Goal: Task Accomplishment & Management: Complete application form

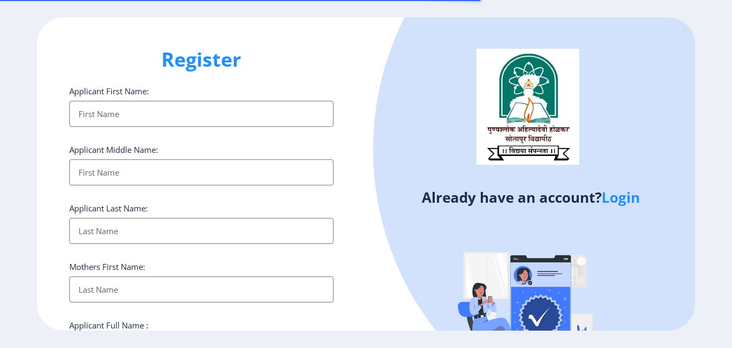
select select
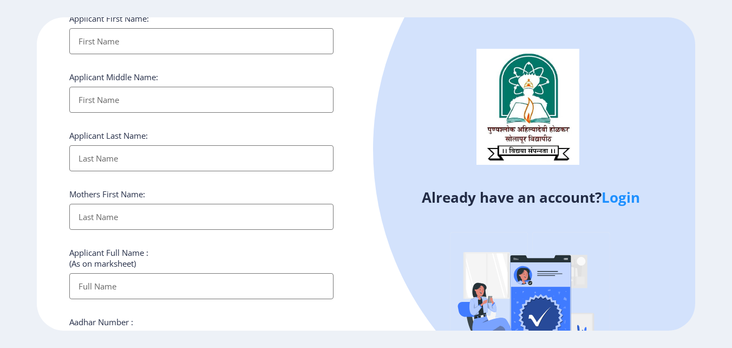
scroll to position [108, 0]
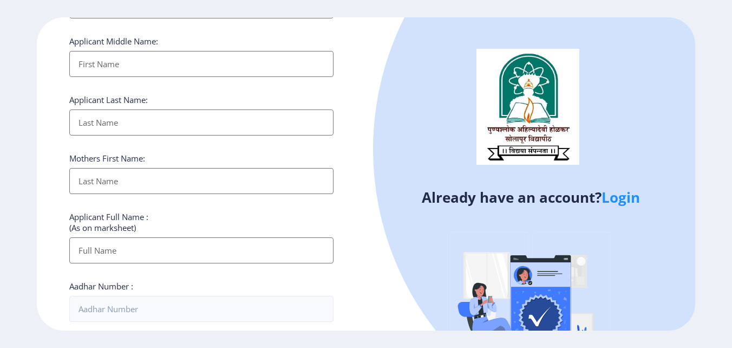
click at [637, 199] on link "Login" at bounding box center [621, 196] width 38 height 19
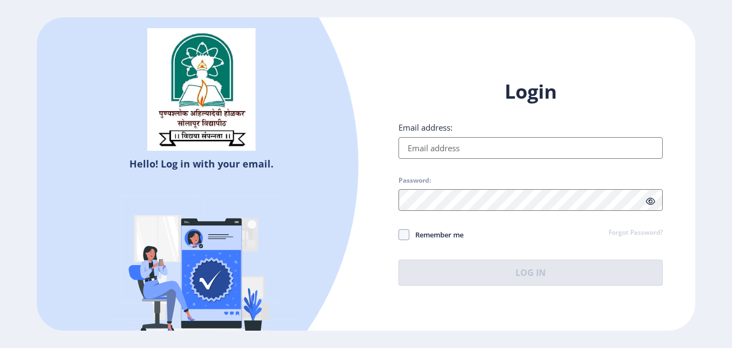
click at [508, 154] on input "Email address:" at bounding box center [531, 148] width 264 height 22
type input "[EMAIL_ADDRESS][DOMAIN_NAME]"
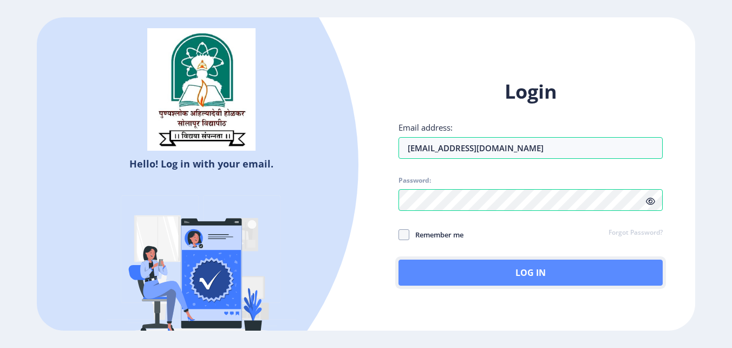
click at [514, 265] on button "Log In" at bounding box center [531, 272] width 264 height 26
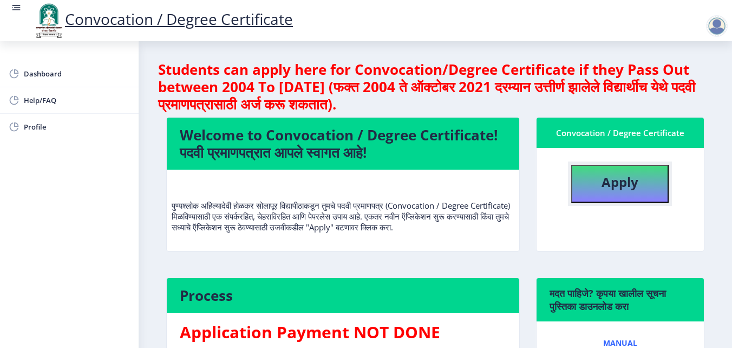
click at [621, 190] on b "Apply" at bounding box center [620, 182] width 37 height 18
select select
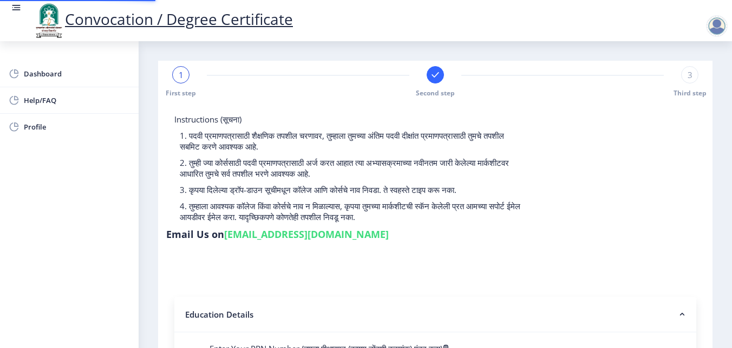
type input "2010032500367035"
select select "Regular"
select select "2014"
select select "October"
select select "SECOND CLASS"
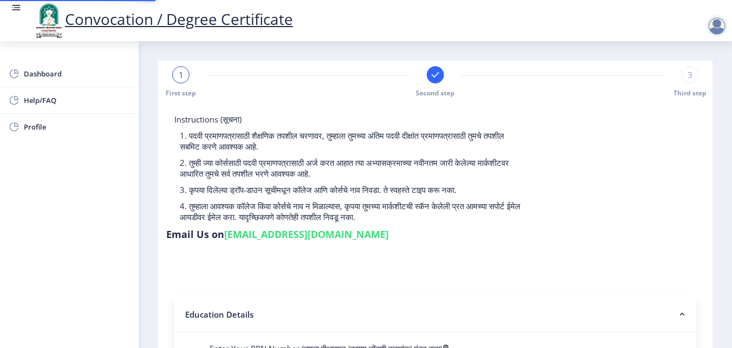
type input "541044"
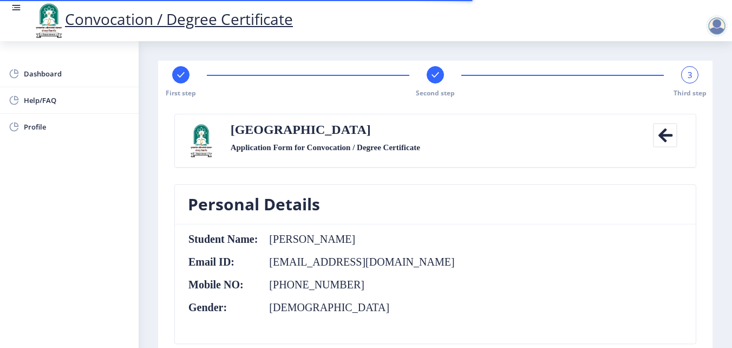
click at [181, 76] on icon at bounding box center [180, 74] width 7 height 5
select select "Regular"
select select "2014"
select select "October"
select select "SECOND CLASS"
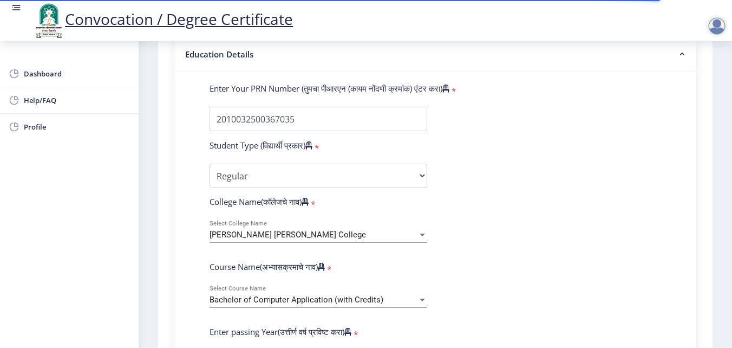
scroll to position [379, 0]
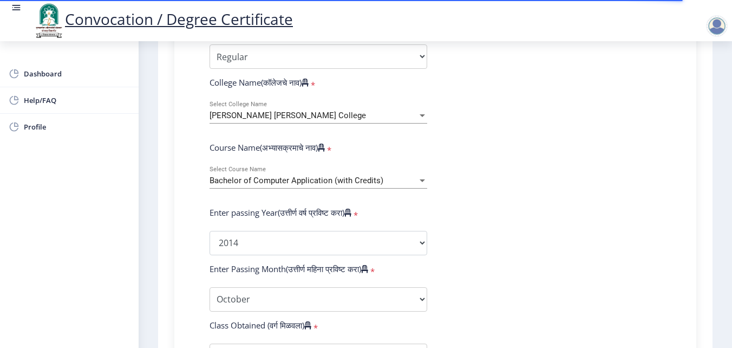
click at [275, 181] on span "Bachelor of Computer Application (with Credits)" at bounding box center [297, 180] width 174 height 10
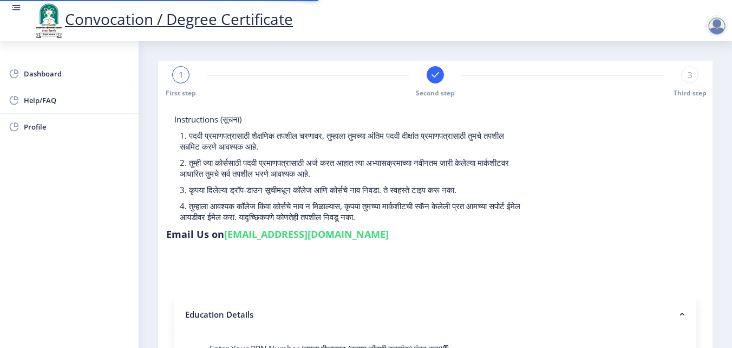
select select
type input "2010032500367035"
select select "Regular"
select select "2014"
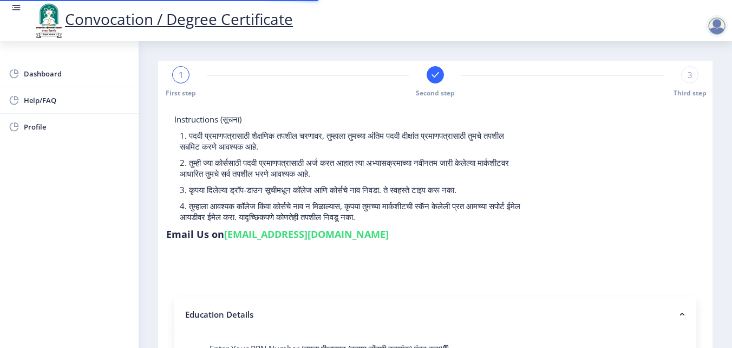
select select "October"
select select "SECOND CLASS"
type input "541044"
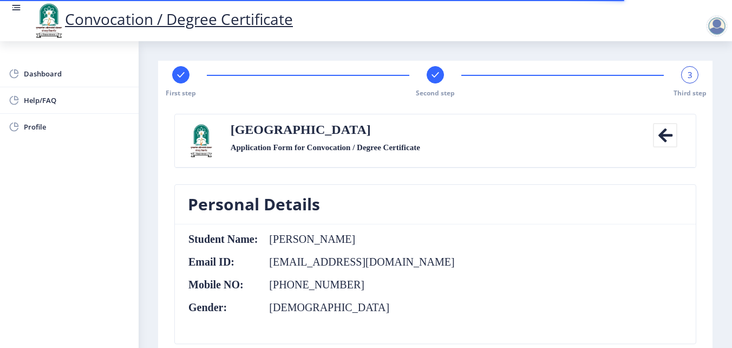
click at [435, 80] on rect at bounding box center [435, 74] width 11 height 11
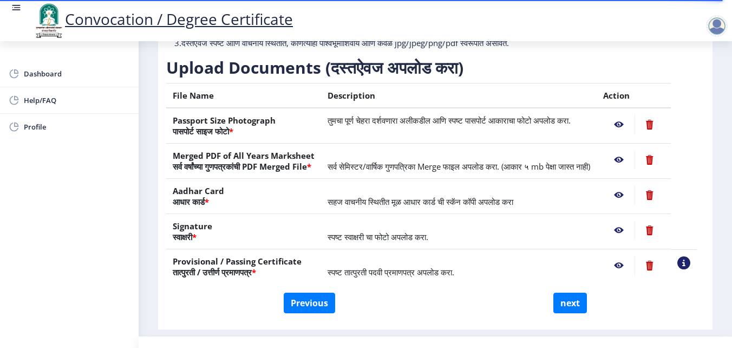
scroll to position [199, 0]
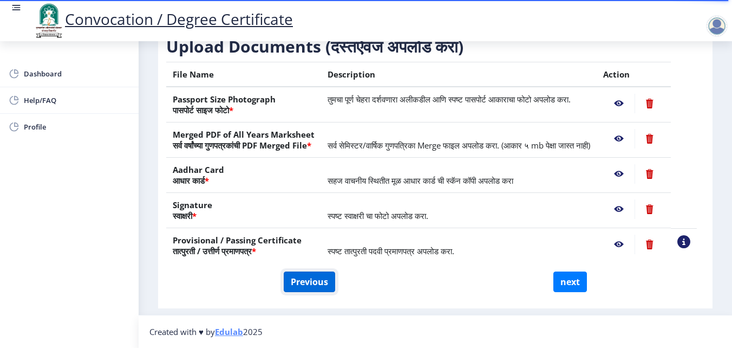
click at [310, 289] on button "Previous" at bounding box center [309, 281] width 51 height 21
select select "Regular"
select select "2014"
select select "October"
select select "SECOND CLASS"
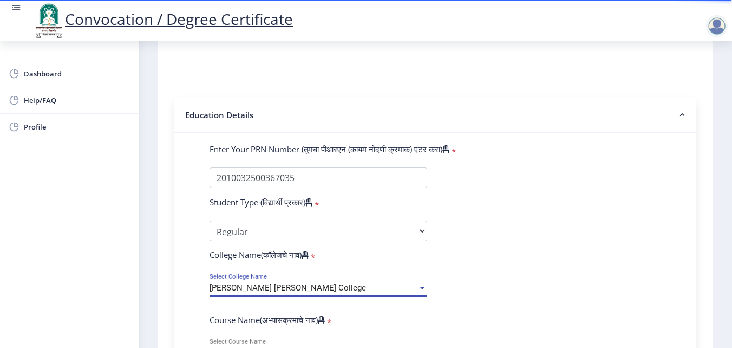
click at [311, 290] on span "[PERSON_NAME] [PERSON_NAME] College" at bounding box center [288, 288] width 156 height 10
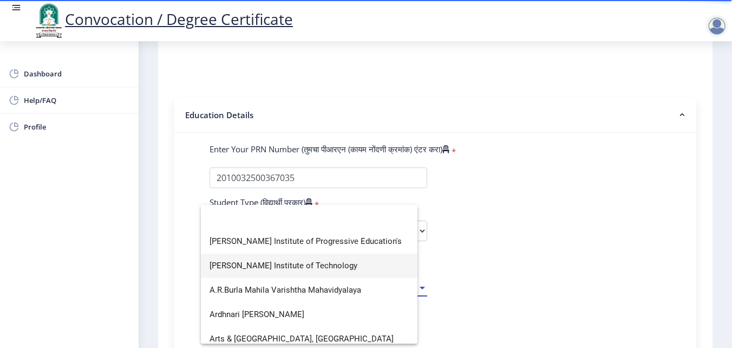
scroll to position [0, 0]
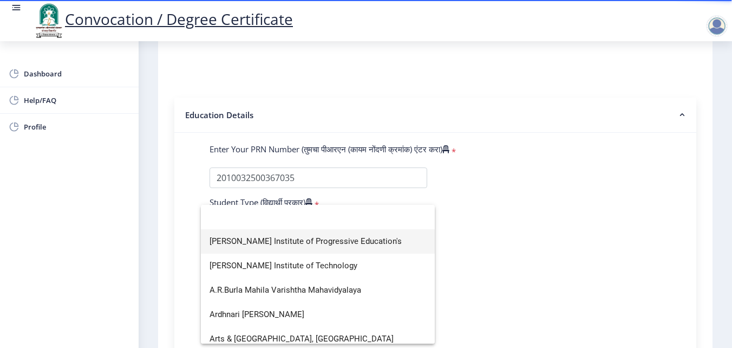
click at [301, 248] on span "[PERSON_NAME] Institute of Progressive Education's" at bounding box center [318, 241] width 217 height 24
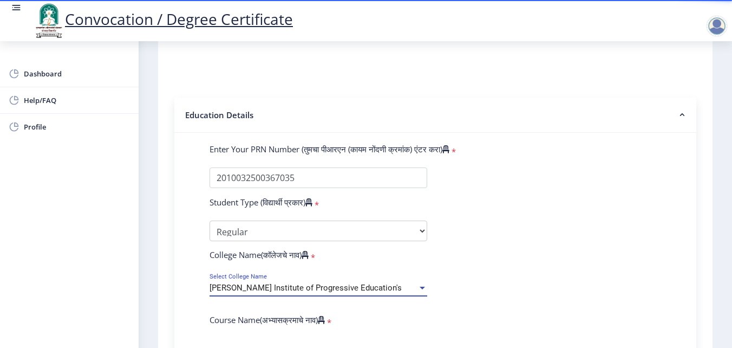
click at [302, 289] on span "[PERSON_NAME] Institute of Progressive Education's" at bounding box center [306, 288] width 192 height 10
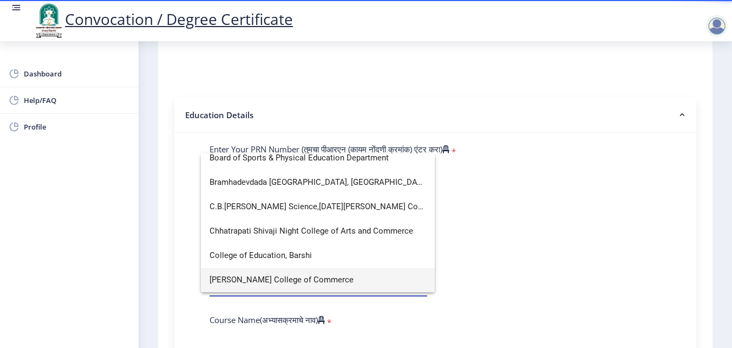
scroll to position [7, 0]
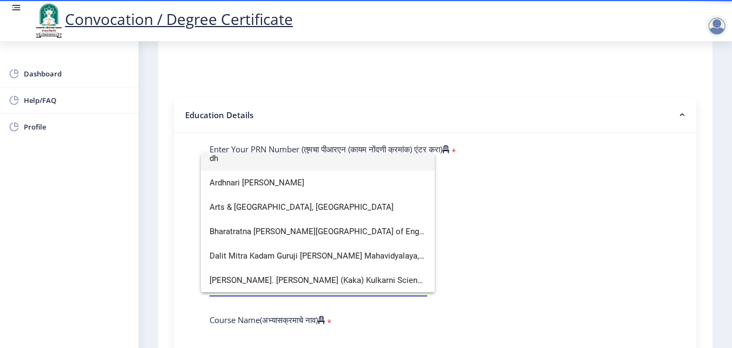
type input "d"
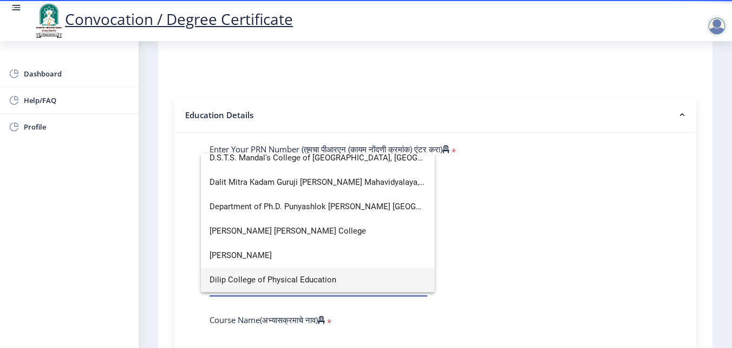
scroll to position [544, 0]
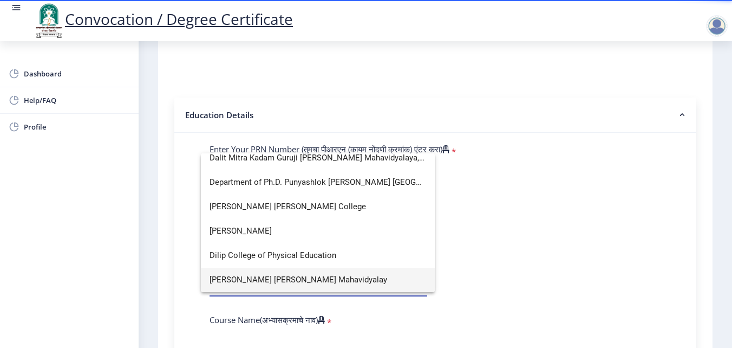
type input "d"
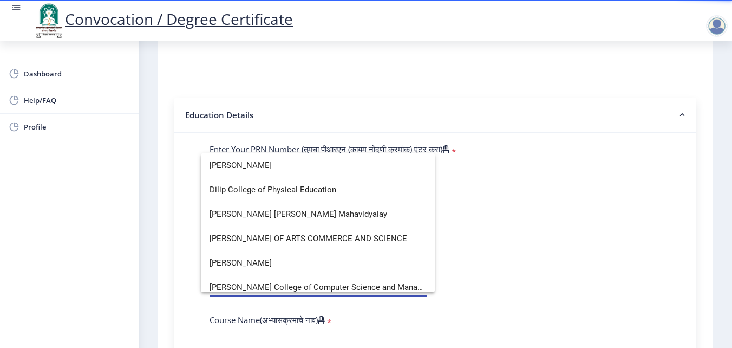
scroll to position [585, 0]
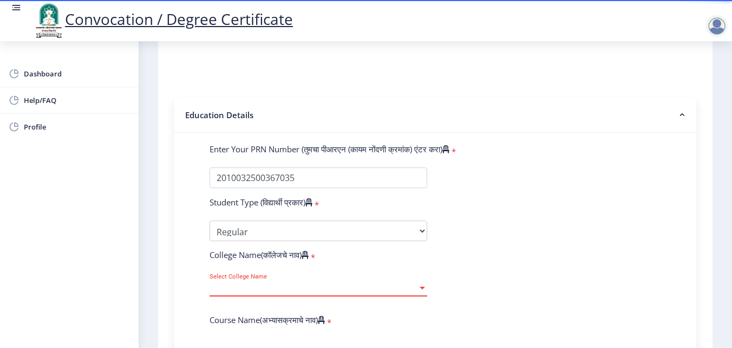
click at [362, 288] on span "Select College Name" at bounding box center [314, 287] width 208 height 9
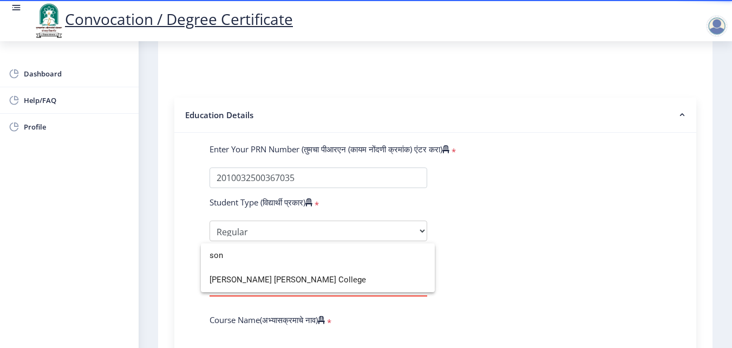
scroll to position [0, 0]
type input "son"
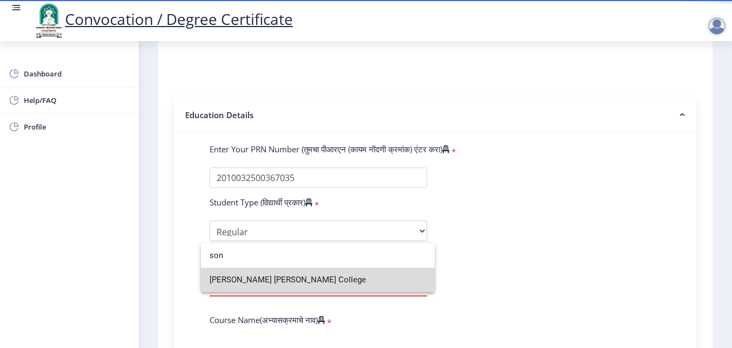
click at [295, 286] on span "[PERSON_NAME] [PERSON_NAME] College" at bounding box center [318, 279] width 217 height 24
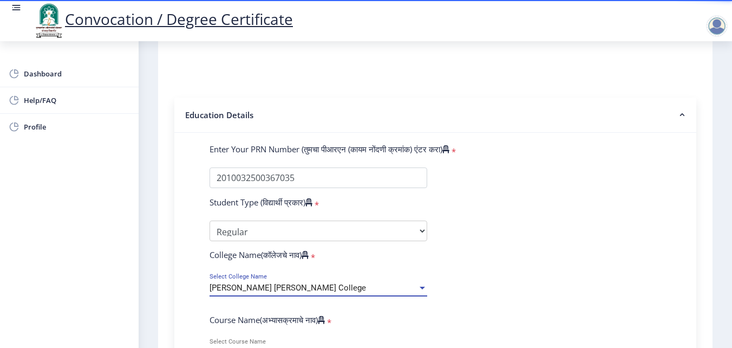
scroll to position [362, 0]
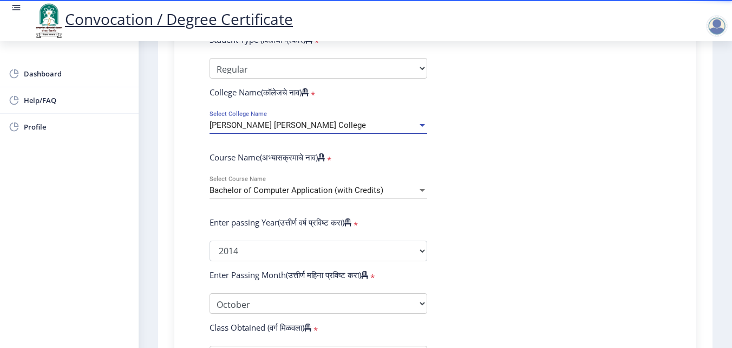
click at [278, 198] on div "Bachelor of Computer Application (with Credits) Select Course Name" at bounding box center [319, 191] width 218 height 33
click at [277, 191] on span "Bachelor of Computer Application (with Credits)" at bounding box center [297, 190] width 174 height 10
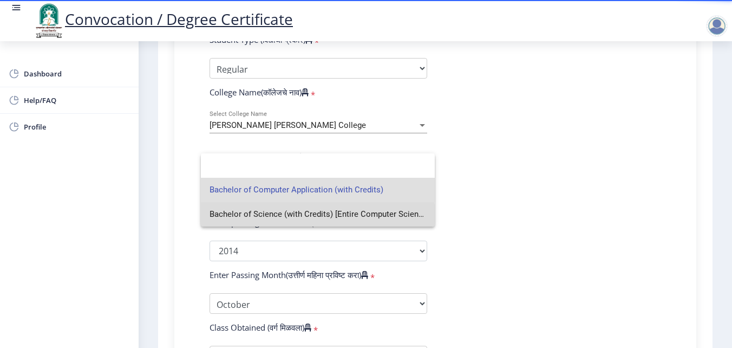
click at [278, 218] on span "Bachelor of Science (with Credits) [Entire Computer Science]" at bounding box center [318, 214] width 217 height 24
select select
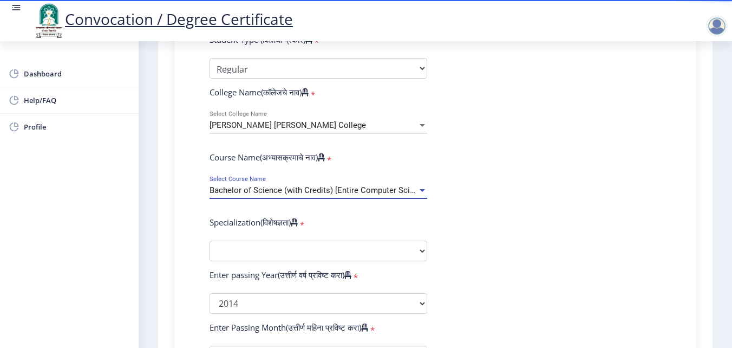
click at [287, 185] on div "Bachelor of Science (with Credits) [Entire Computer Science] Select Course Name" at bounding box center [319, 186] width 218 height 23
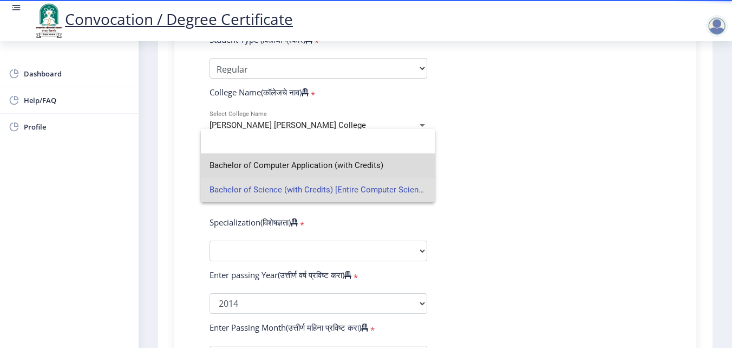
click at [279, 159] on span "Bachelor of Computer Application (with Credits)" at bounding box center [318, 165] width 217 height 24
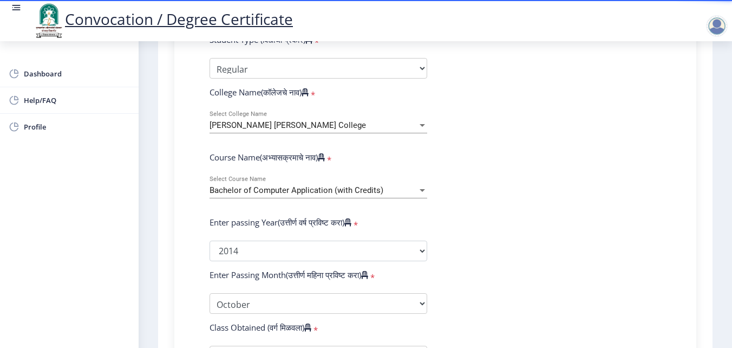
click at [285, 180] on div "Bachelor of Computer Application (with Credits) Select Course Name" at bounding box center [319, 186] width 218 height 23
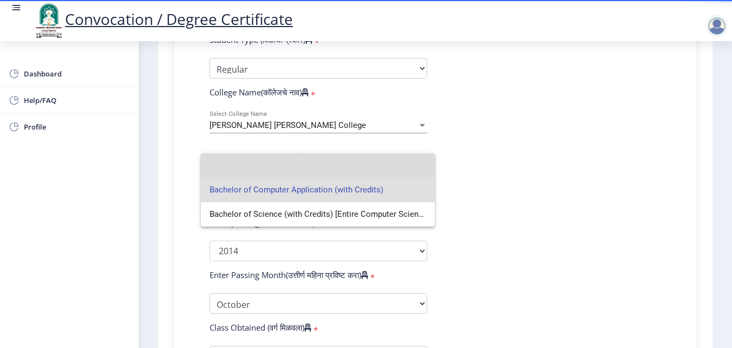
click at [291, 163] on input at bounding box center [318, 165] width 217 height 24
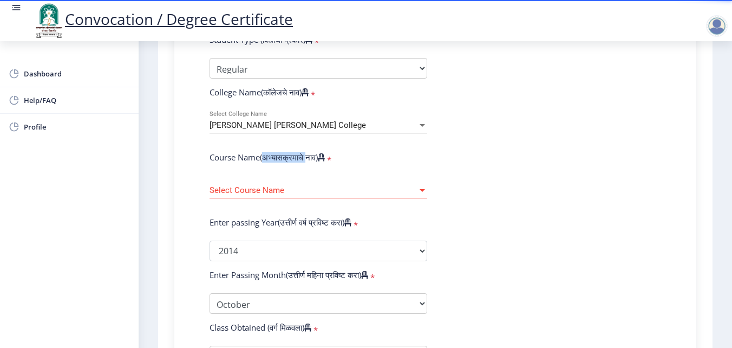
click at [291, 163] on div "Course Name(अभ्यासक्रमाचे नाव) *" at bounding box center [318, 159] width 234 height 15
drag, startPoint x: 291, startPoint y: 163, endPoint x: 309, endPoint y: 189, distance: 31.9
click at [309, 189] on span "Select Course Name" at bounding box center [314, 190] width 208 height 9
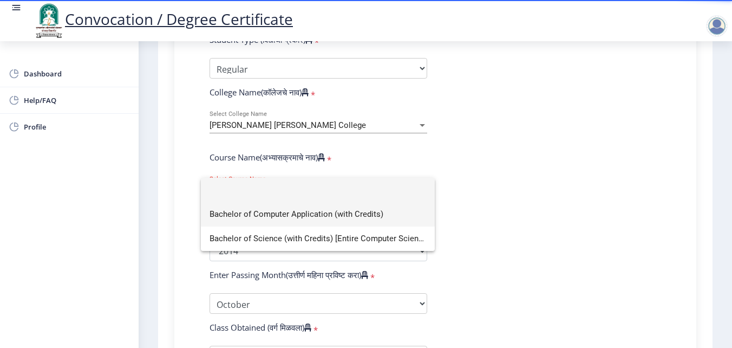
click at [320, 221] on span "Bachelor of Computer Application (with Credits)" at bounding box center [318, 214] width 217 height 24
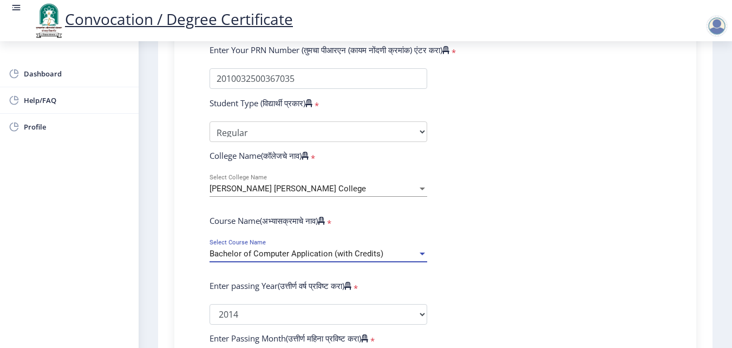
scroll to position [136, 0]
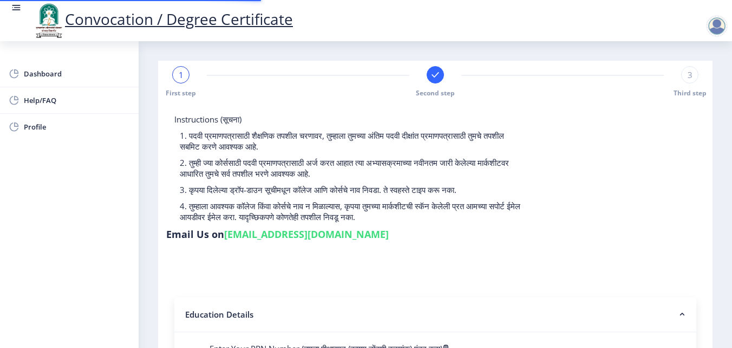
select select "Regular"
select select "2014"
select select "October"
select select "SECOND CLASS"
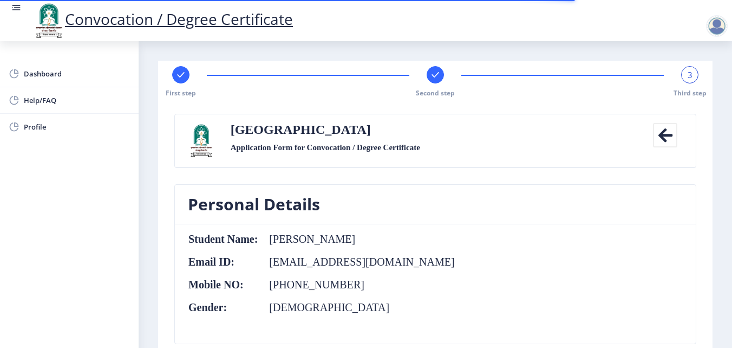
click at [175, 80] on rect at bounding box center [180, 74] width 11 height 11
select select "Regular"
select select "2014"
select select "October"
select select "SECOND CLASS"
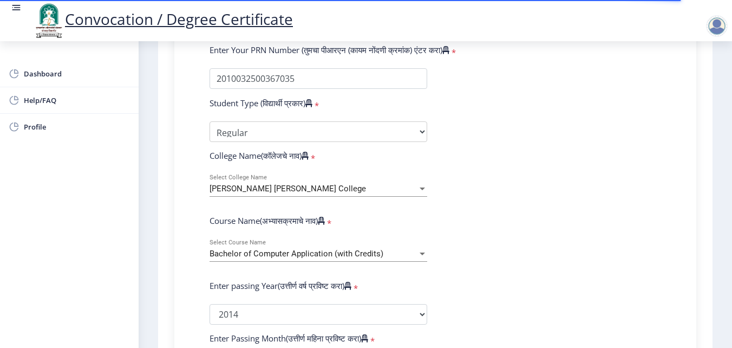
scroll to position [325, 0]
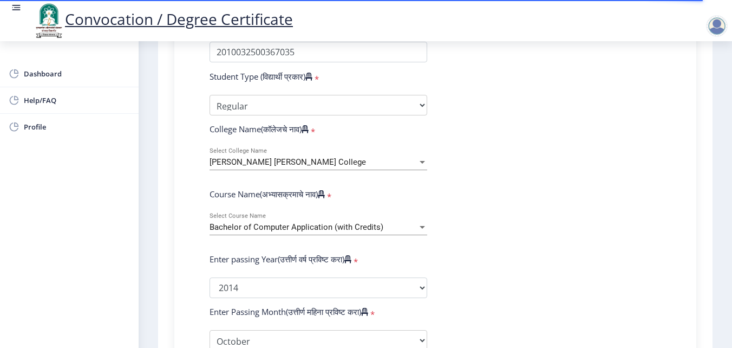
click at [274, 225] on span "Bachelor of Computer Application (with Credits)" at bounding box center [297, 227] width 174 height 10
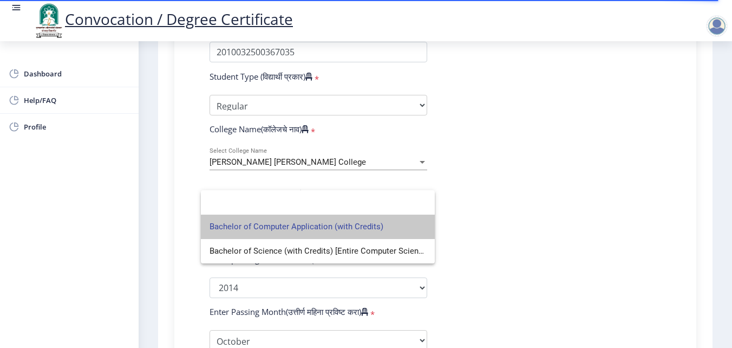
click at [274, 225] on span "Bachelor of Computer Application (with Credits)" at bounding box center [318, 226] width 217 height 24
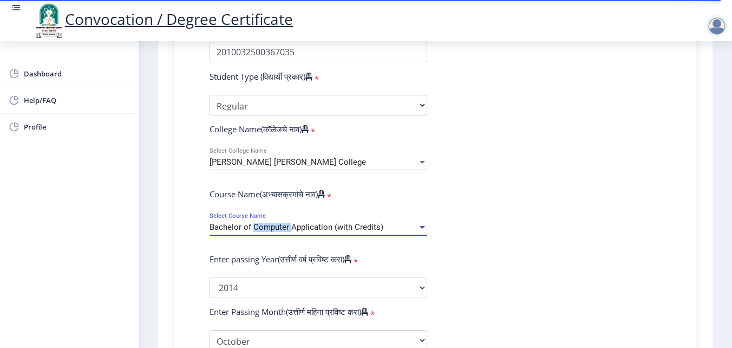
click at [274, 225] on span "Bachelor of Computer Application (with Credits)" at bounding box center [297, 227] width 174 height 10
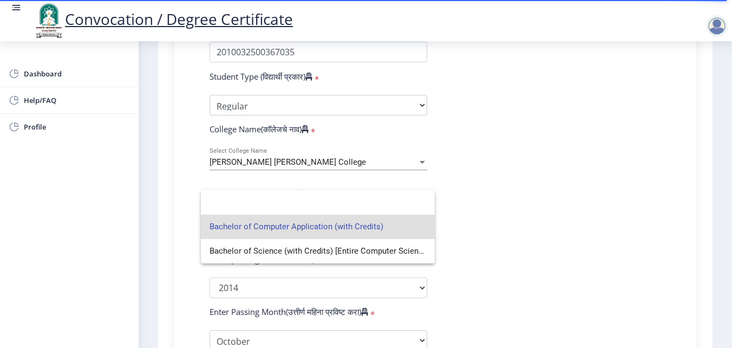
click at [274, 225] on span "Bachelor of Computer Application (with Credits)" at bounding box center [318, 226] width 217 height 24
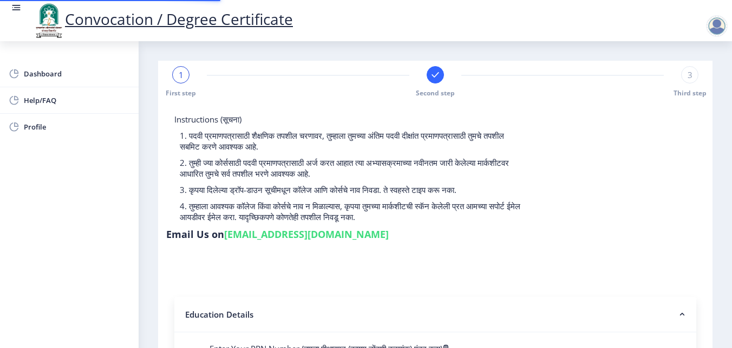
select select
type input "2010032500367035"
select select "Regular"
select select "2014"
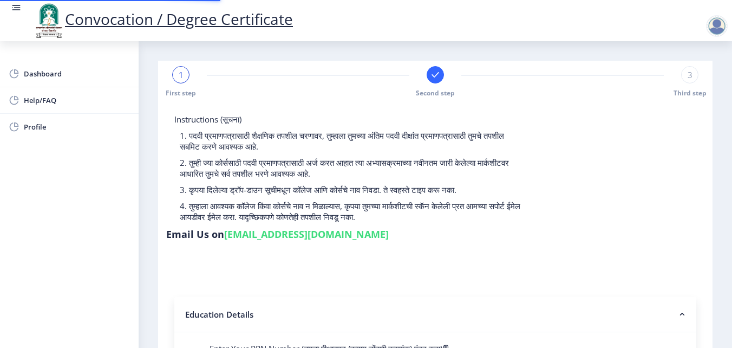
select select "October"
select select "SECOND CLASS"
type input "541044"
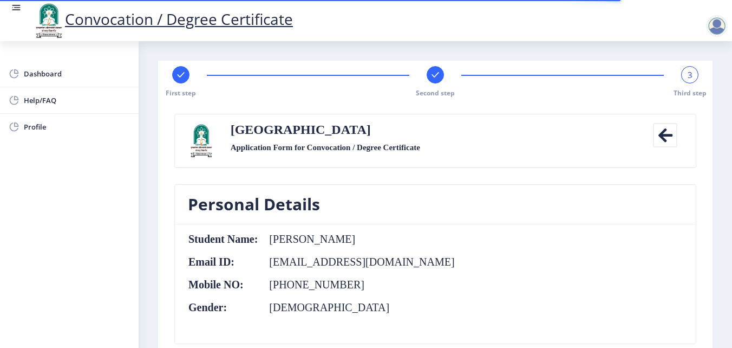
click at [184, 75] on rect at bounding box center [180, 74] width 11 height 11
select select "Regular"
select select "2014"
select select "October"
select select "SECOND CLASS"
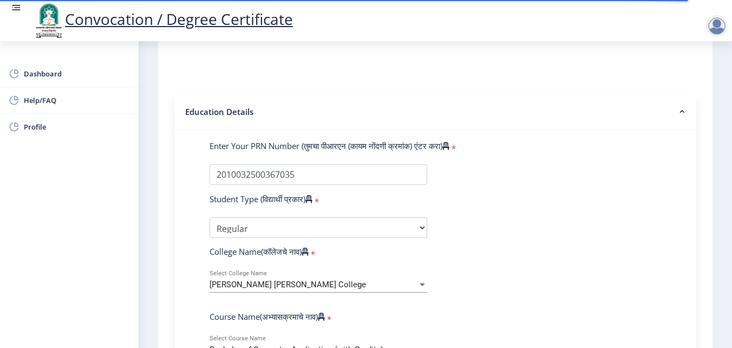
scroll to position [271, 0]
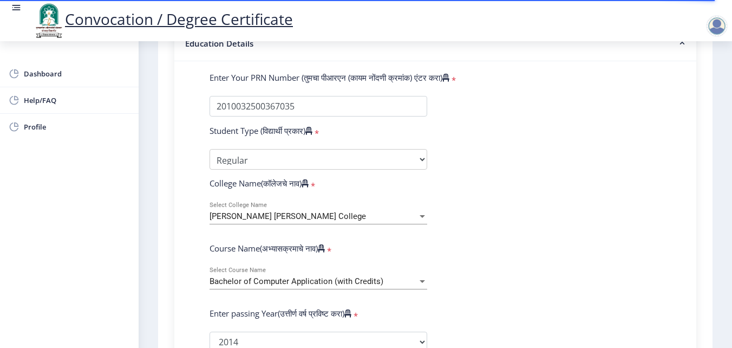
click at [286, 279] on span "Bachelor of Computer Application (with Credits)" at bounding box center [297, 281] width 174 height 10
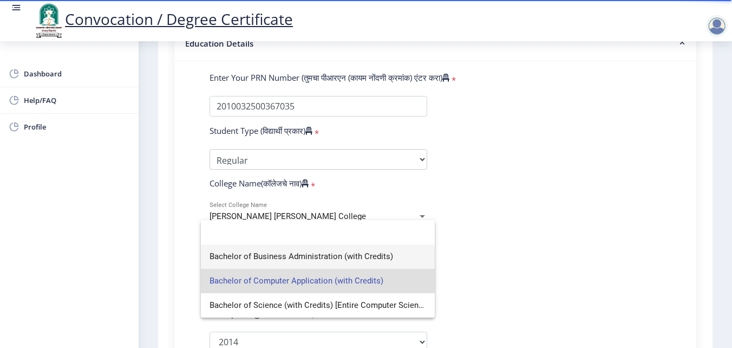
click at [292, 257] on span "Bachelor of Business Administration (with Credits)" at bounding box center [318, 256] width 217 height 24
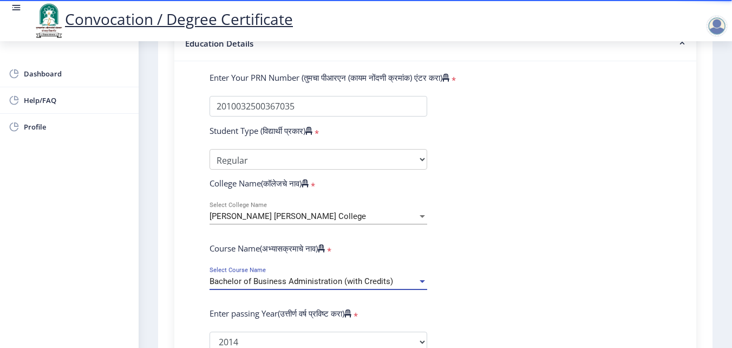
click at [516, 256] on form "Enter Your PRN Number (तुमचा पीआरएन (कायम नोंदणी क्रमांक) एंटर करा) * Student T…" at bounding box center [435, 344] width 468 height 544
click at [389, 276] on div "Bachelor of Business Administration (with Credits) Select Course Name" at bounding box center [319, 277] width 218 height 23
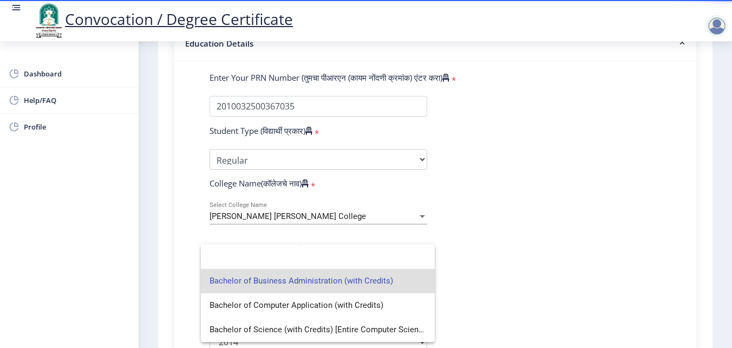
click at [393, 288] on span "Bachelor of Business Administration (with Credits)" at bounding box center [318, 281] width 217 height 24
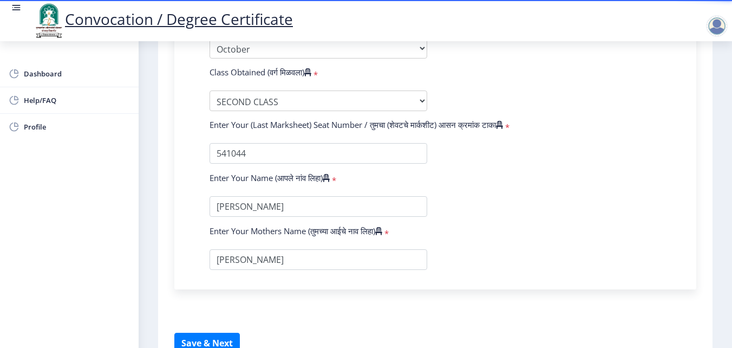
scroll to position [677, 0]
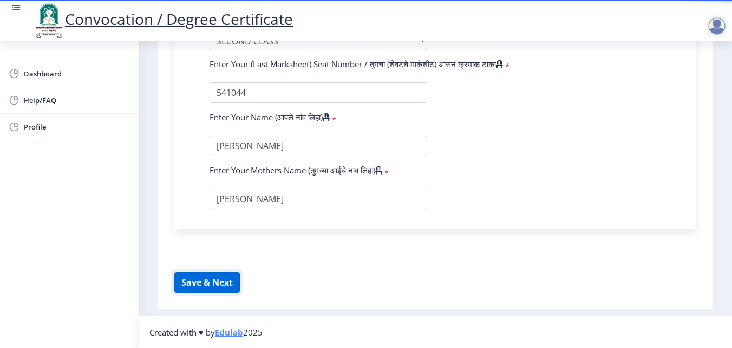
click at [224, 288] on button "Save & Next" at bounding box center [207, 282] width 66 height 21
select select
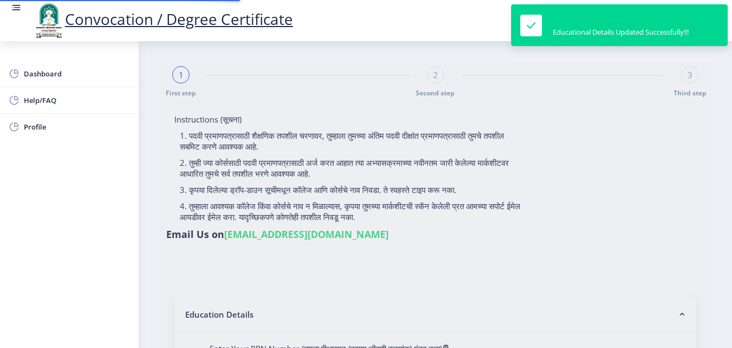
type input "2010032500367035"
select select "Regular"
select select "2014"
select select "October"
select select "SECOND CLASS"
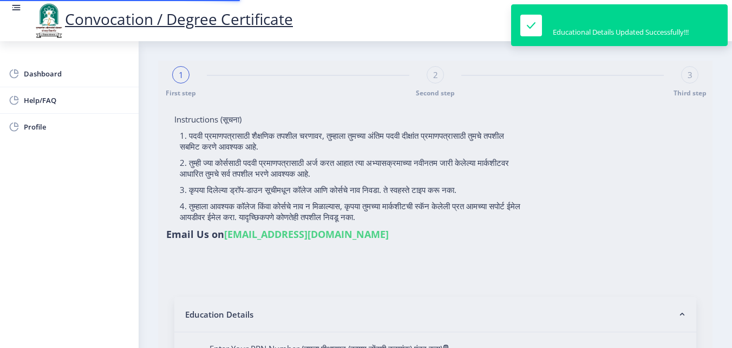
type input "541044"
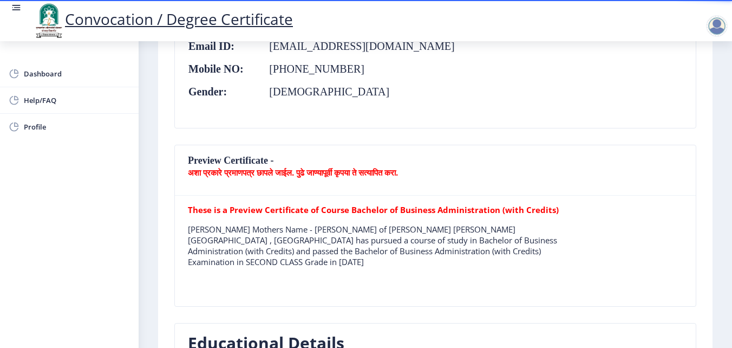
scroll to position [520, 0]
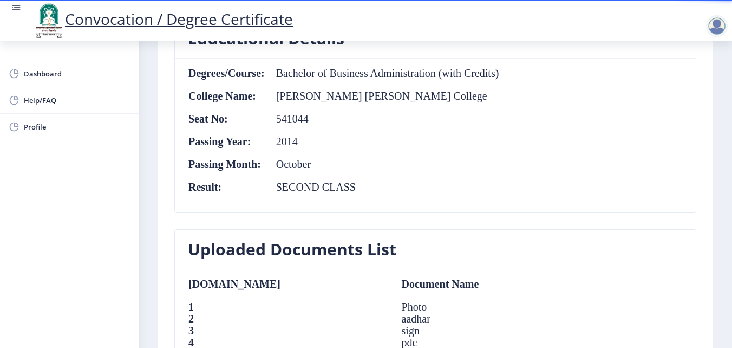
click at [631, 171] on nb-card-body "Degrees/Course: Bachelor of Business Administration (with Credits) College Name…" at bounding box center [435, 135] width 521 height 154
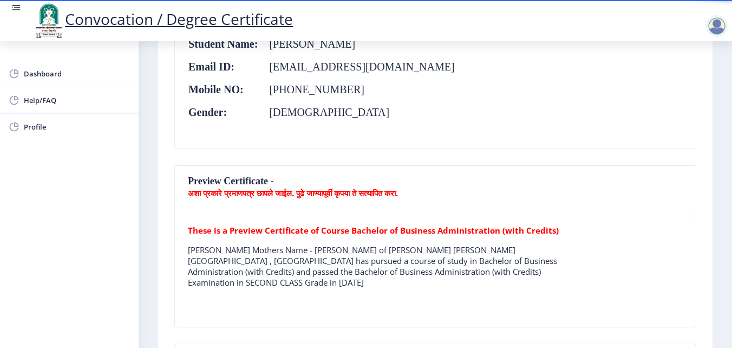
scroll to position [141, 0]
